Goal: Transaction & Acquisition: Download file/media

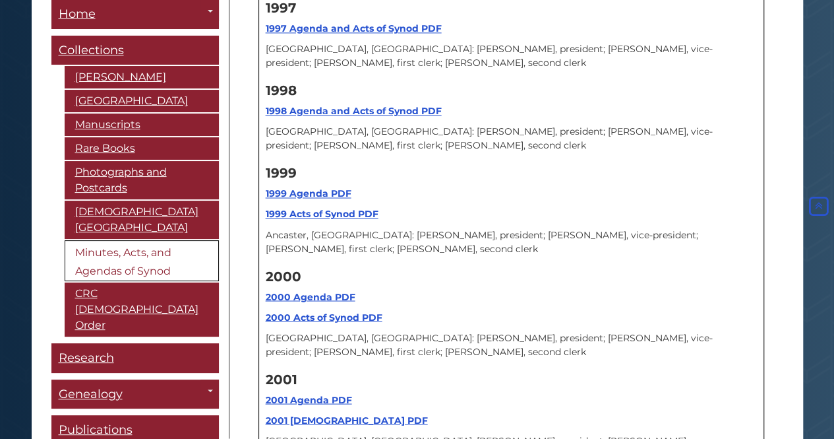
scroll to position [13158, 0]
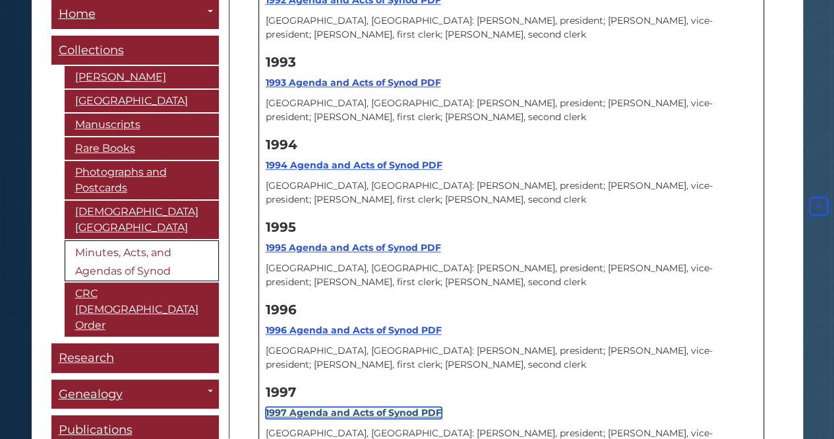
click at [327, 406] on strong "1997 Agenda and Acts of Synod PDF" at bounding box center [354, 412] width 176 height 12
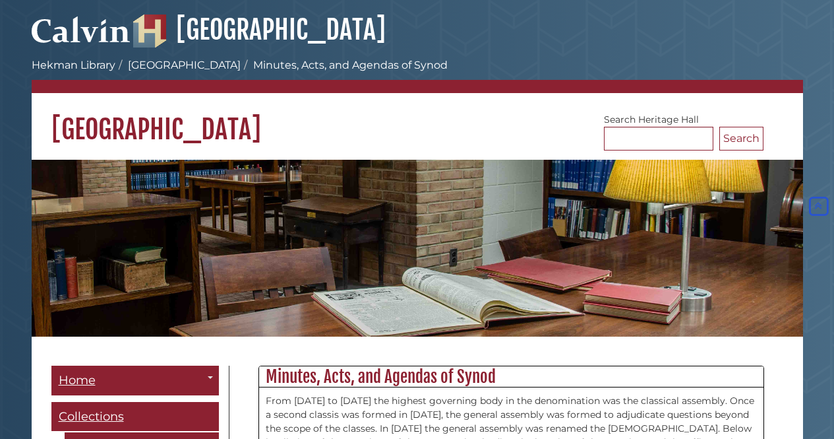
scroll to position [13158, 0]
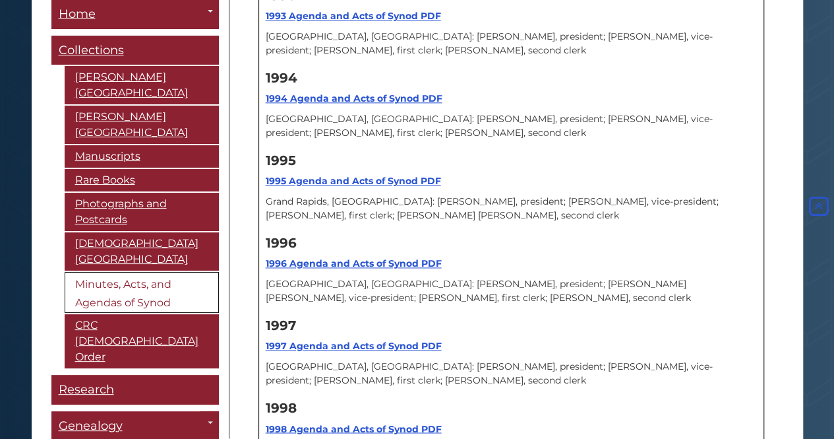
scroll to position [12952, 0]
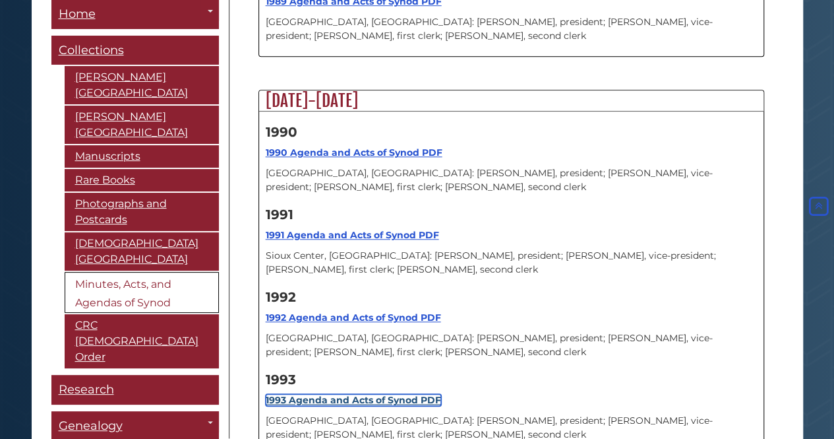
click at [403, 394] on strong "1993 Agenda and Acts of Synod PDF" at bounding box center [353, 400] width 175 height 12
